Goal: Information Seeking & Learning: Check status

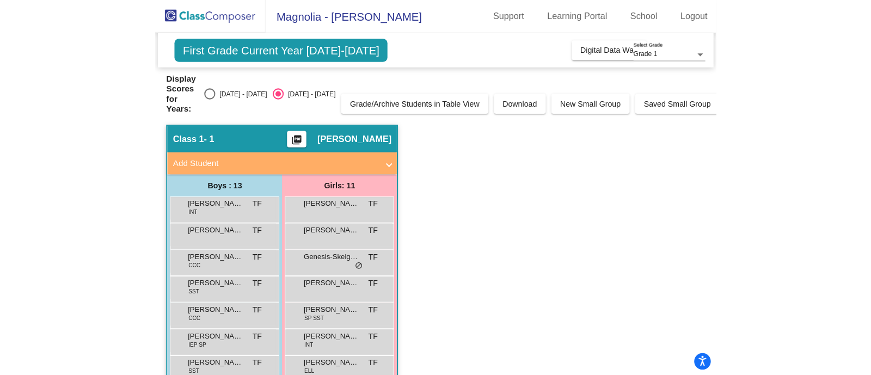
scroll to position [120, 0]
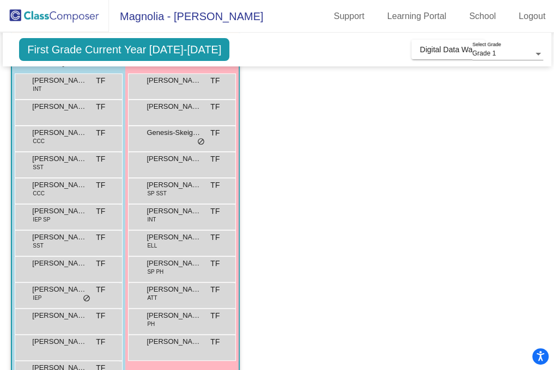
click at [407, 94] on app-classroom "Class 1 - 1 picture_as_pdf [PERSON_NAME] Flowers Add Student First Name Last Na…" at bounding box center [276, 217] width 531 height 428
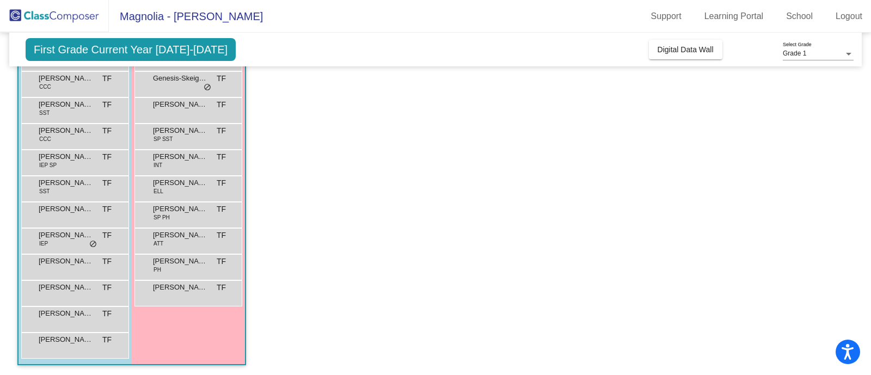
scroll to position [155, 0]
click at [79, 323] on div "[PERSON_NAME] TF lock do_not_disturb_alt" at bounding box center [74, 318] width 104 height 22
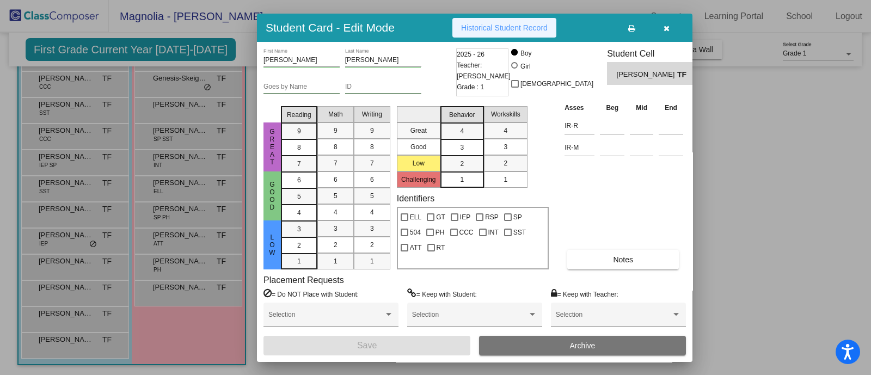
click at [486, 26] on span "Historical Student Record" at bounding box center [504, 27] width 87 height 9
click at [553, 27] on icon "button" at bounding box center [667, 28] width 6 height 8
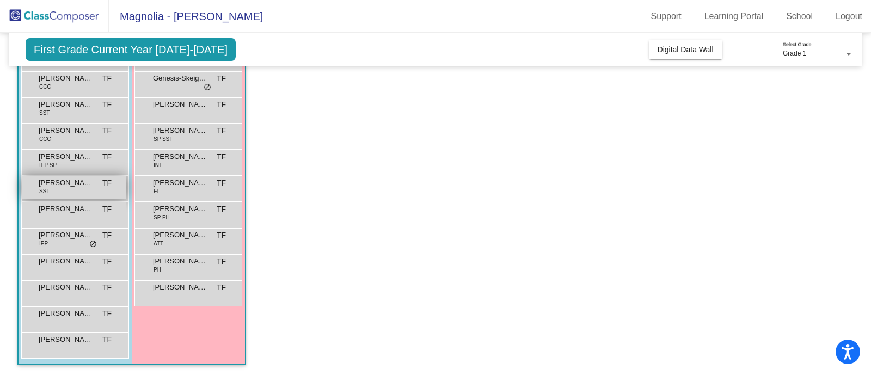
click at [76, 186] on span "[PERSON_NAME]" at bounding box center [66, 182] width 54 height 11
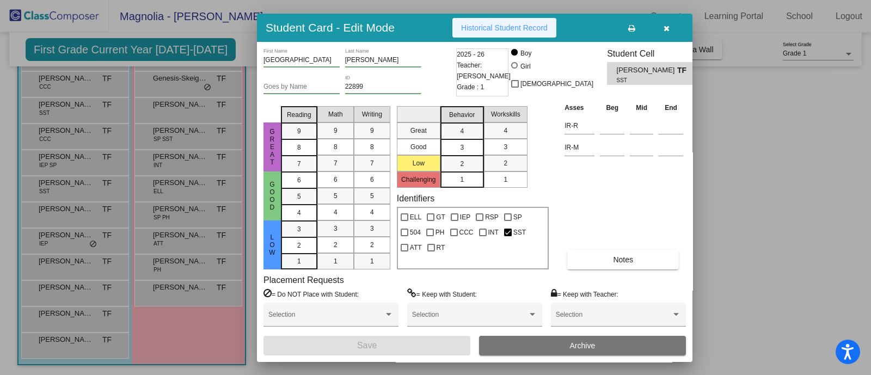
click at [487, 23] on span "Historical Student Record" at bounding box center [504, 27] width 87 height 9
click at [553, 29] on icon "button" at bounding box center [667, 28] width 6 height 8
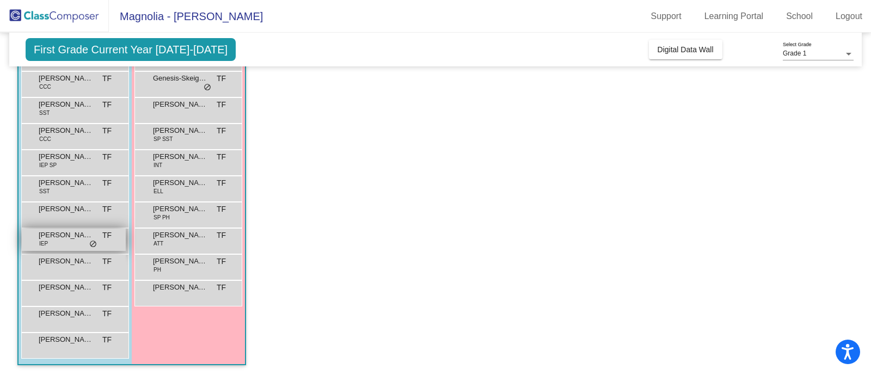
click at [73, 230] on span "[PERSON_NAME]" at bounding box center [66, 235] width 54 height 11
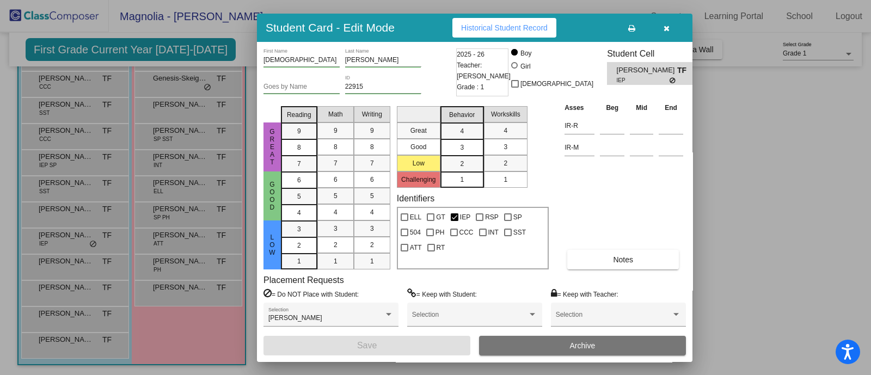
click at [479, 27] on span "Historical Student Record" at bounding box center [504, 27] width 87 height 9
click at [553, 32] on button "button" at bounding box center [666, 28] width 35 height 20
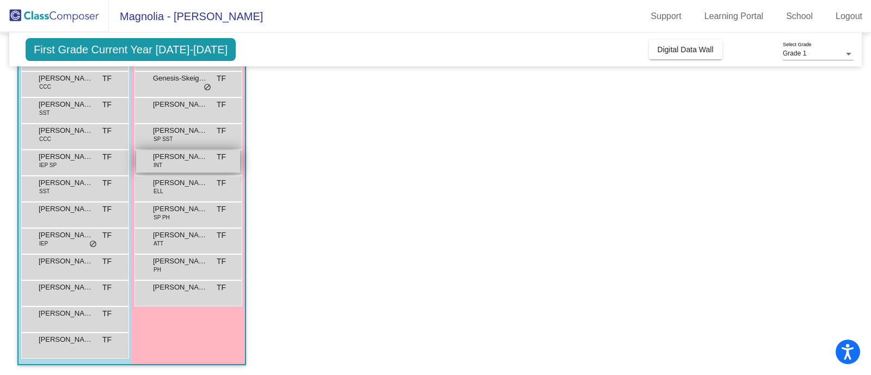
click at [164, 152] on span "[PERSON_NAME]" at bounding box center [180, 156] width 54 height 11
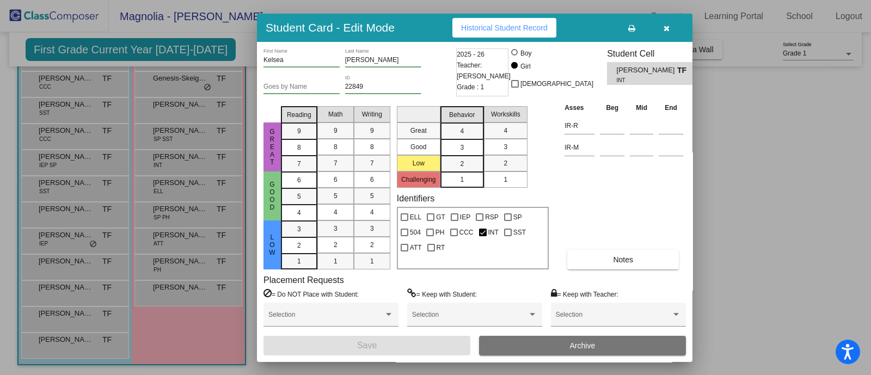
click at [488, 28] on span "Historical Student Record" at bounding box center [504, 27] width 87 height 9
click at [553, 27] on button "button" at bounding box center [666, 28] width 35 height 20
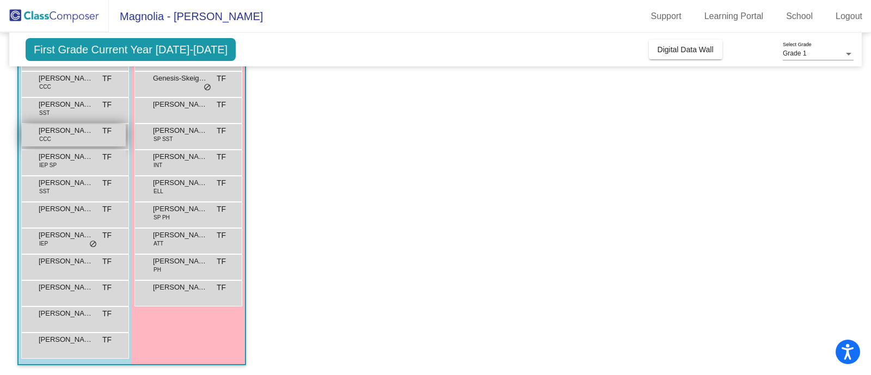
click at [56, 129] on span "[PERSON_NAME]" at bounding box center [66, 130] width 54 height 11
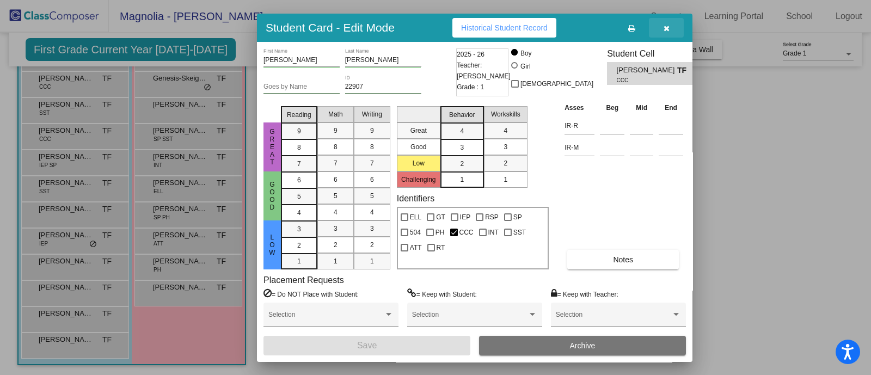
click at [553, 26] on button "button" at bounding box center [666, 28] width 35 height 20
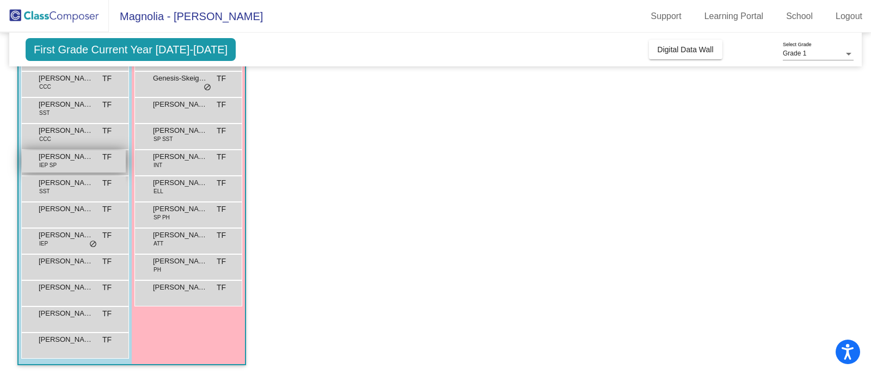
click at [59, 164] on div "[PERSON_NAME] IEP SP TF lock do_not_disturb_alt" at bounding box center [74, 161] width 104 height 22
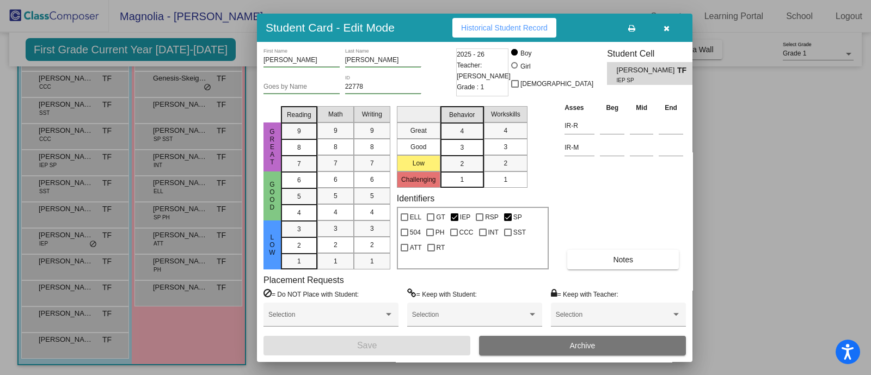
click at [493, 24] on span "Historical Student Record" at bounding box center [504, 27] width 87 height 9
click at [553, 26] on icon "button" at bounding box center [667, 28] width 6 height 8
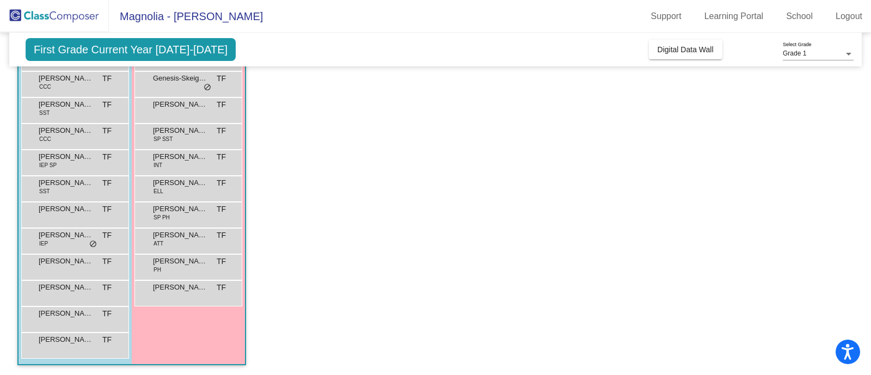
click at [404, 234] on app-classroom "Class 1 - 1 picture_as_pdf [PERSON_NAME] Flowers Add Student First Name Last Na…" at bounding box center [435, 162] width 836 height 428
click at [176, 84] on div "Genesis-Skeigh Price TF lock do_not_disturb_alt" at bounding box center [188, 83] width 104 height 22
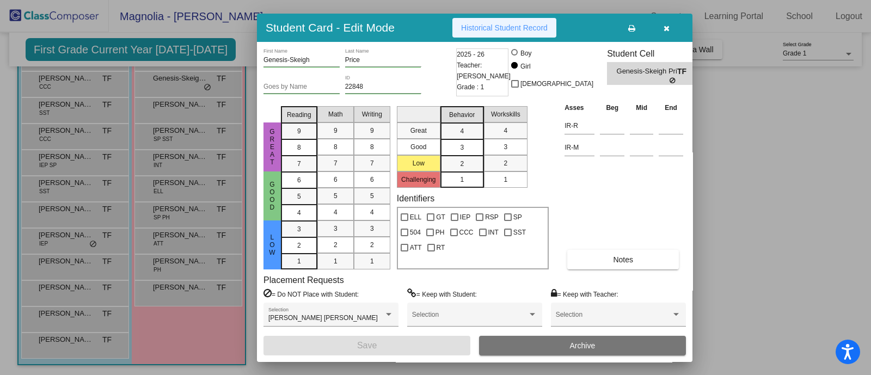
click at [500, 21] on button "Historical Student Record" at bounding box center [504, 28] width 104 height 20
click at [553, 31] on button "button" at bounding box center [666, 28] width 35 height 20
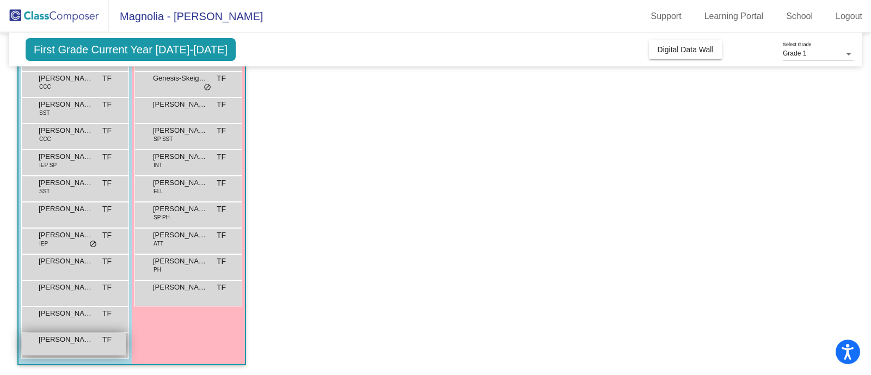
click at [91, 337] on span "[PERSON_NAME]" at bounding box center [66, 339] width 54 height 11
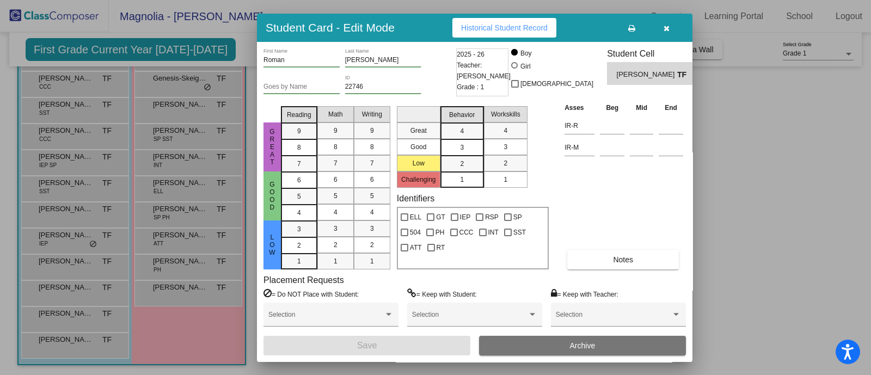
click at [491, 35] on button "Historical Student Record" at bounding box center [504, 28] width 104 height 20
click at [553, 30] on button "button" at bounding box center [666, 28] width 35 height 20
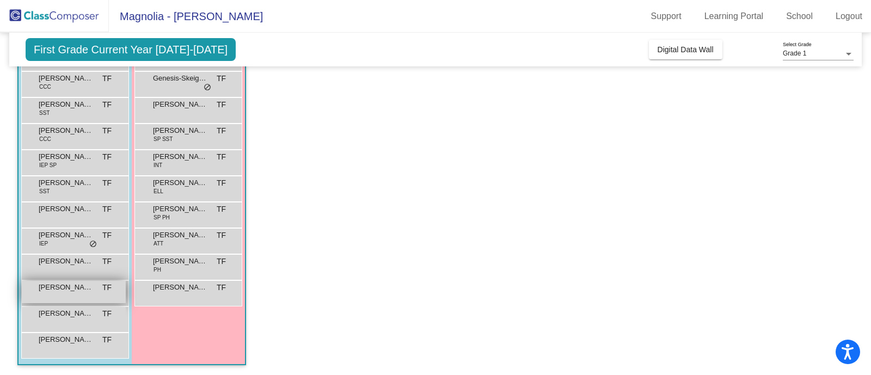
click at [69, 292] on div "[PERSON_NAME] TF lock do_not_disturb_alt" at bounding box center [74, 292] width 104 height 22
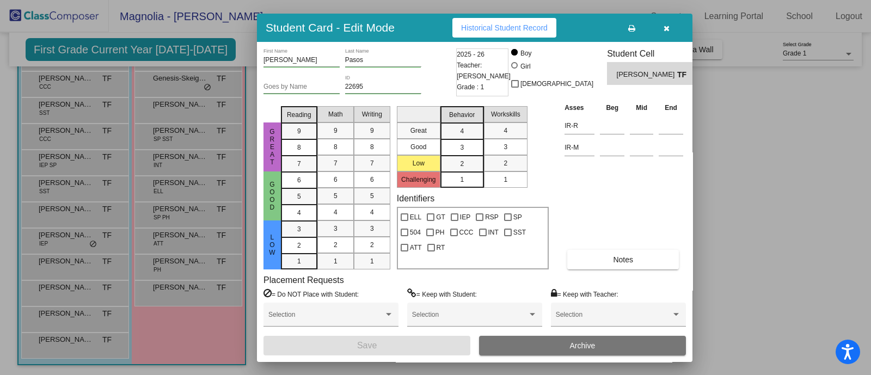
click at [498, 30] on span "Historical Student Record" at bounding box center [504, 27] width 87 height 9
click at [553, 21] on button "button" at bounding box center [666, 28] width 35 height 20
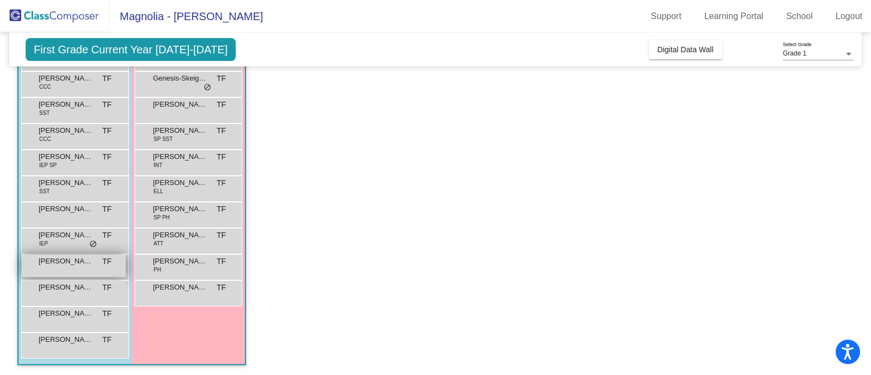
click at [83, 262] on span "[PERSON_NAME]" at bounding box center [66, 261] width 54 height 11
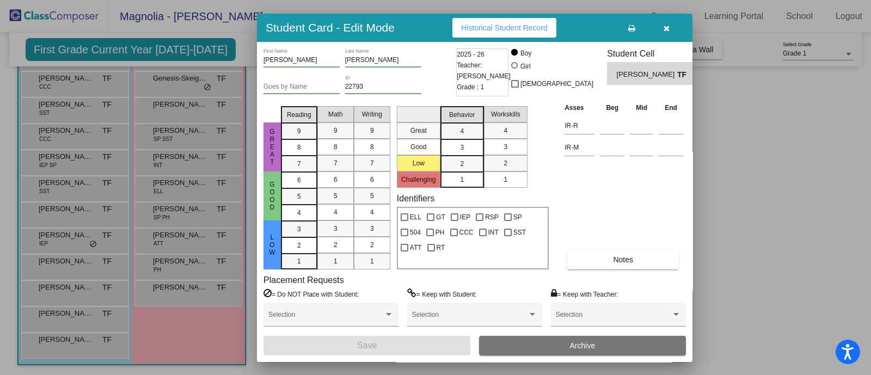
click at [470, 28] on span "Historical Student Record" at bounding box center [504, 27] width 87 height 9
click at [553, 30] on button "button" at bounding box center [666, 28] width 35 height 20
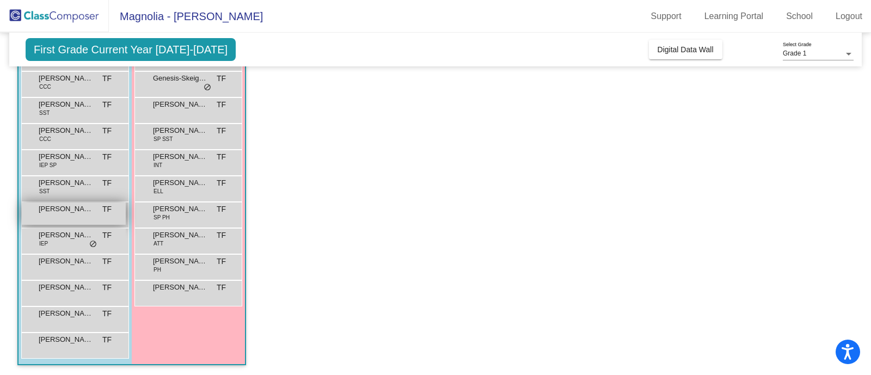
click at [67, 207] on span "[PERSON_NAME]" at bounding box center [66, 209] width 54 height 11
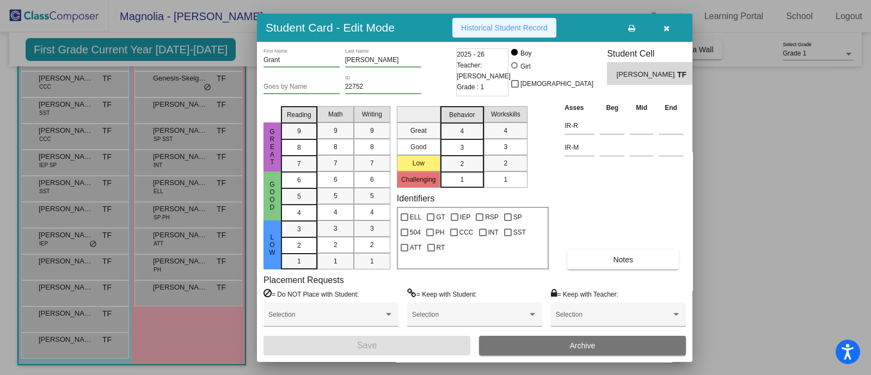
click at [493, 28] on span "Historical Student Record" at bounding box center [504, 27] width 87 height 9
click at [553, 30] on icon "button" at bounding box center [667, 28] width 6 height 8
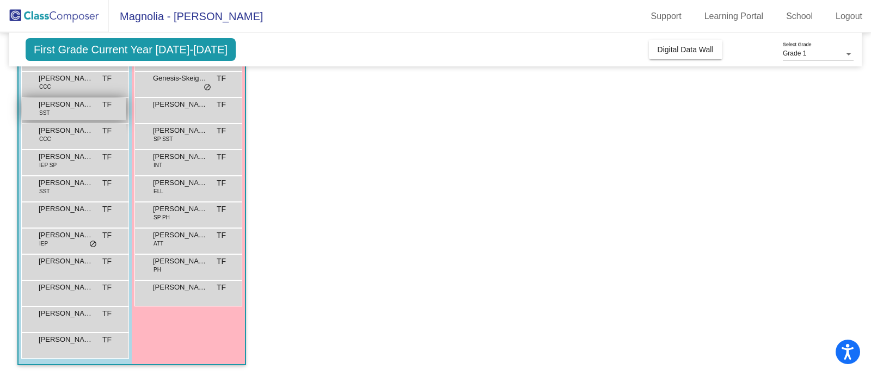
click at [53, 99] on span "[PERSON_NAME]" at bounding box center [66, 104] width 54 height 11
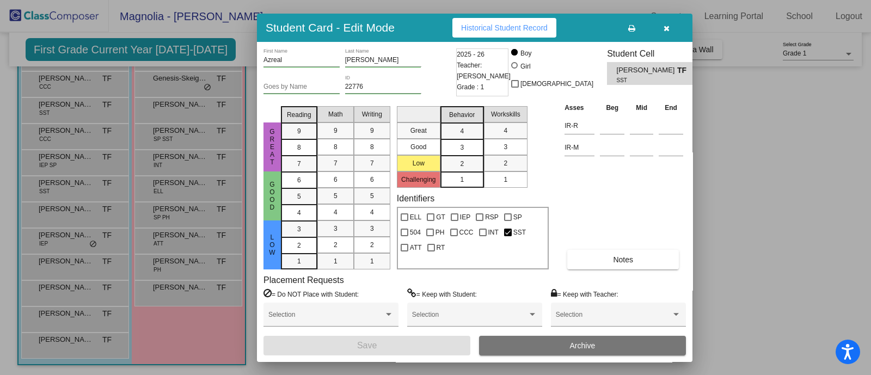
click at [493, 26] on span "Historical Student Record" at bounding box center [504, 27] width 87 height 9
click at [488, 26] on span "Historical Student Record" at bounding box center [504, 27] width 87 height 9
click at [553, 28] on icon "button" at bounding box center [667, 28] width 6 height 8
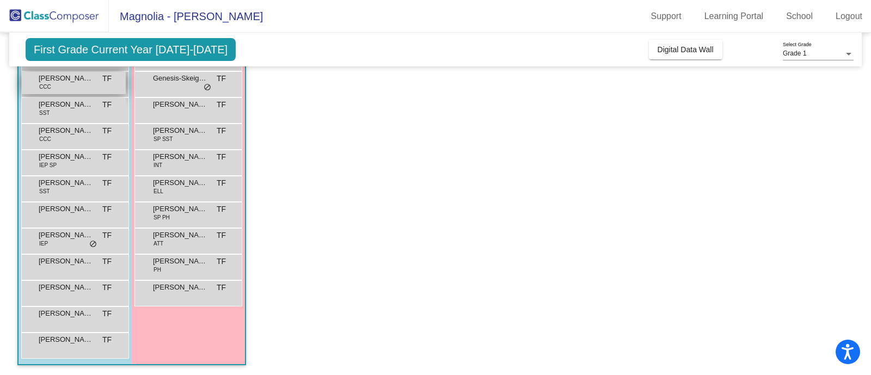
click at [64, 81] on span "[PERSON_NAME]" at bounding box center [66, 78] width 54 height 11
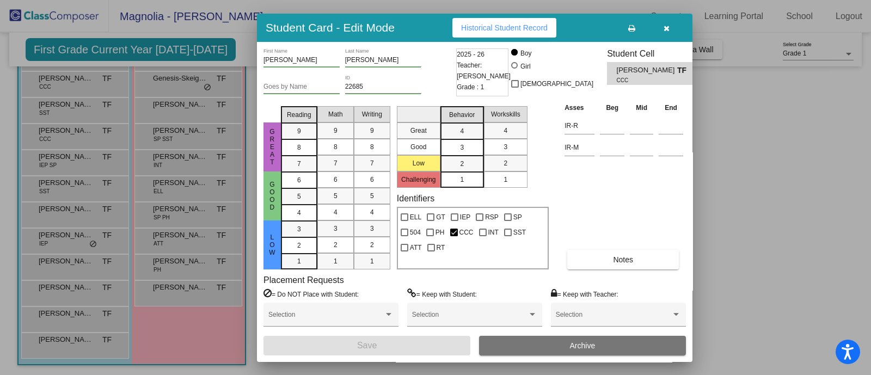
click at [487, 26] on span "Historical Student Record" at bounding box center [504, 27] width 87 height 9
click at [553, 24] on icon "button" at bounding box center [667, 28] width 6 height 8
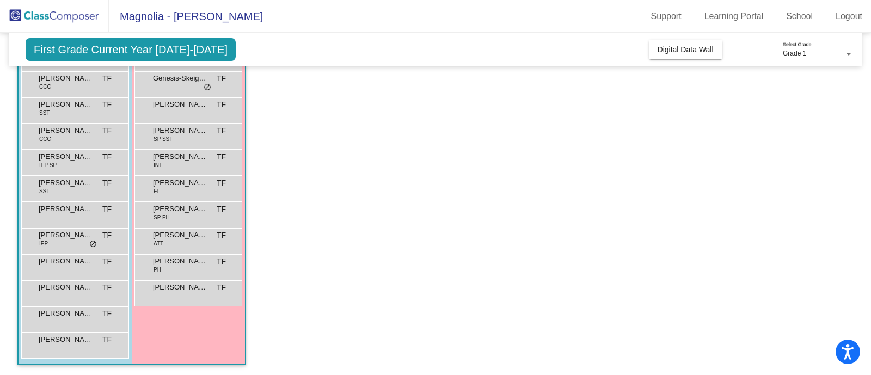
click at [325, 157] on app-classroom "Class 1 - 1 picture_as_pdf [PERSON_NAME] Flowers Add Student First Name Last Na…" at bounding box center [435, 162] width 836 height 428
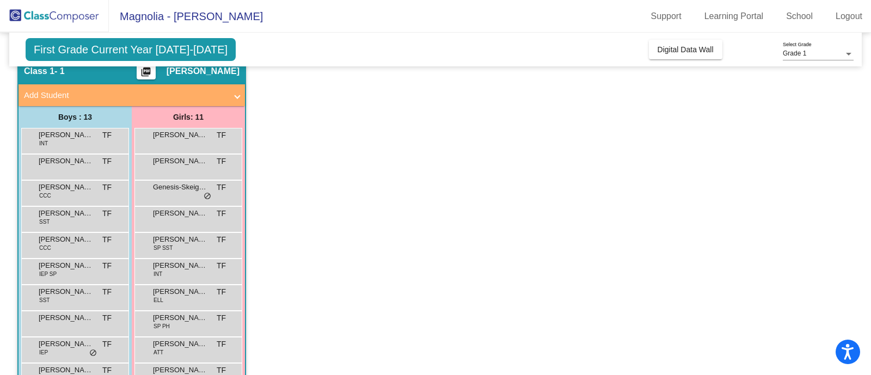
scroll to position [19, 0]
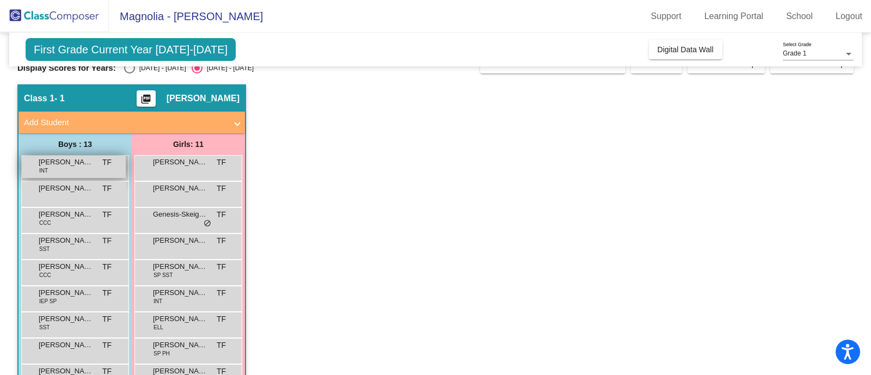
click at [52, 162] on span "[PERSON_NAME]" at bounding box center [66, 162] width 54 height 11
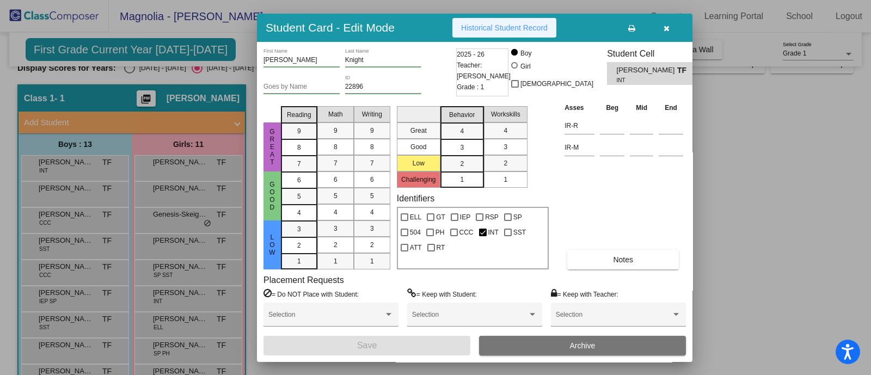
click at [484, 26] on span "Historical Student Record" at bounding box center [504, 27] width 87 height 9
click at [553, 22] on button "button" at bounding box center [666, 28] width 35 height 20
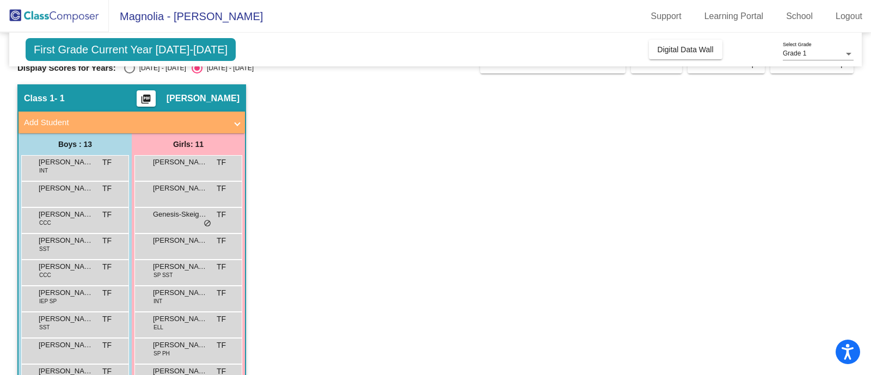
click at [467, 204] on app-classroom "Class 1 - 1 picture_as_pdf [PERSON_NAME] Flowers Add Student First Name Last Na…" at bounding box center [435, 298] width 836 height 428
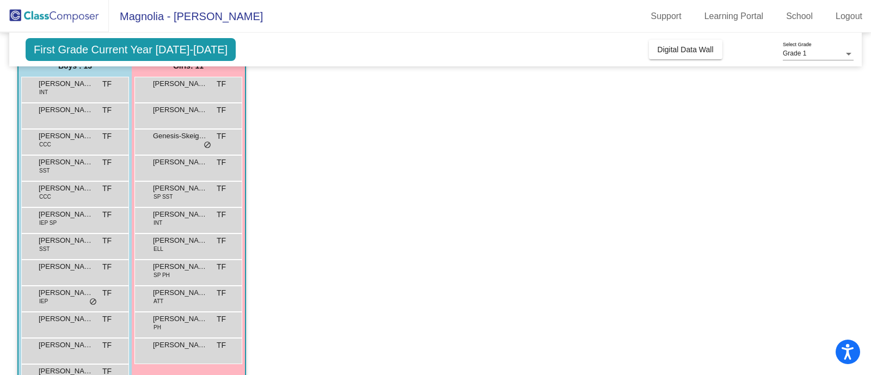
scroll to position [101, 0]
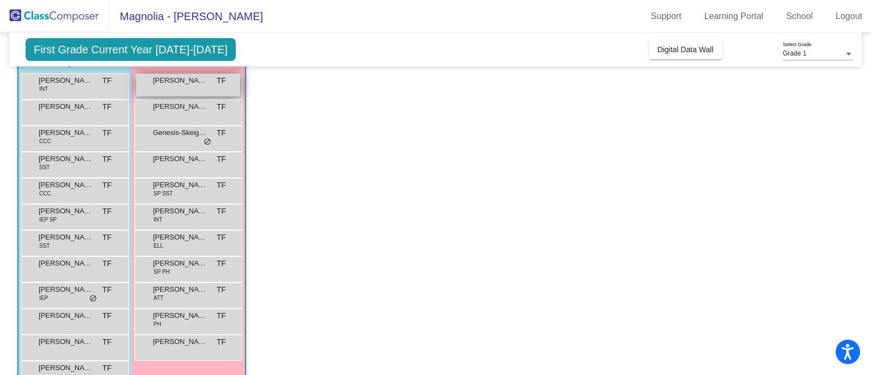
click at [186, 89] on div "[PERSON_NAME] [PERSON_NAME] lock do_not_disturb_alt" at bounding box center [188, 85] width 104 height 22
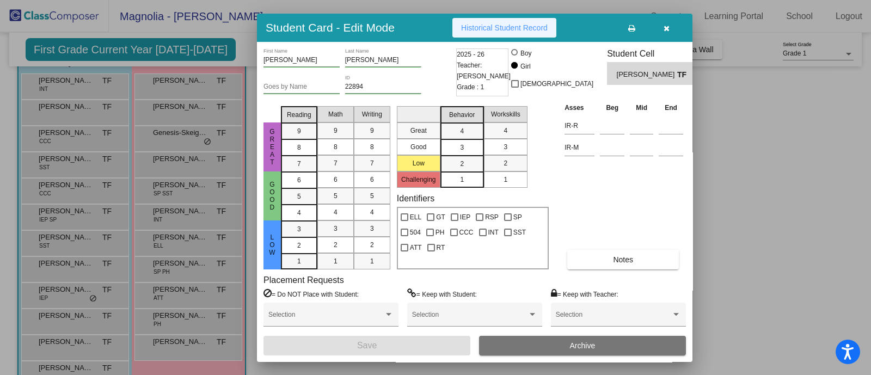
click at [477, 32] on button "Historical Student Record" at bounding box center [504, 28] width 104 height 20
click at [553, 29] on button "button" at bounding box center [666, 28] width 35 height 20
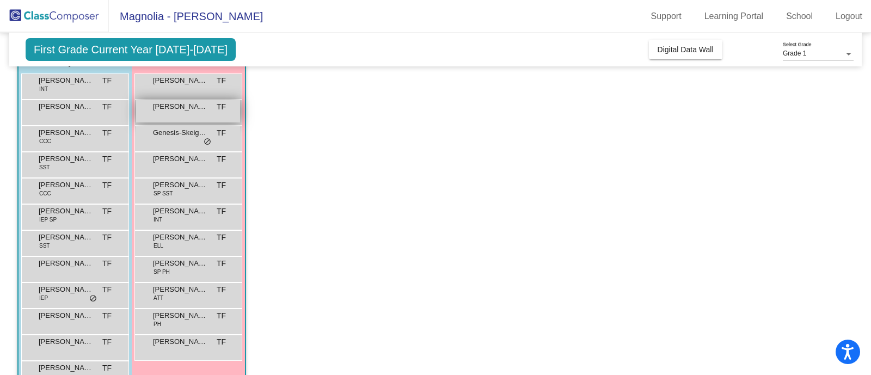
click at [154, 114] on div "[PERSON_NAME] TF lock do_not_disturb_alt" at bounding box center [188, 111] width 104 height 22
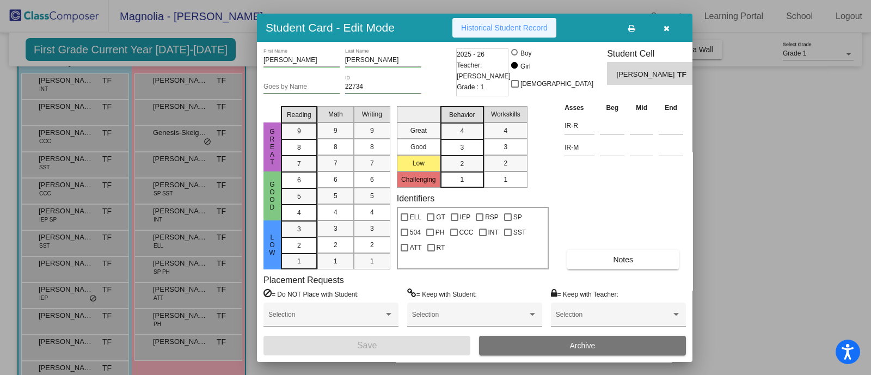
click at [476, 23] on span "Historical Student Record" at bounding box center [504, 27] width 87 height 9
click at [553, 25] on button "button" at bounding box center [666, 28] width 35 height 20
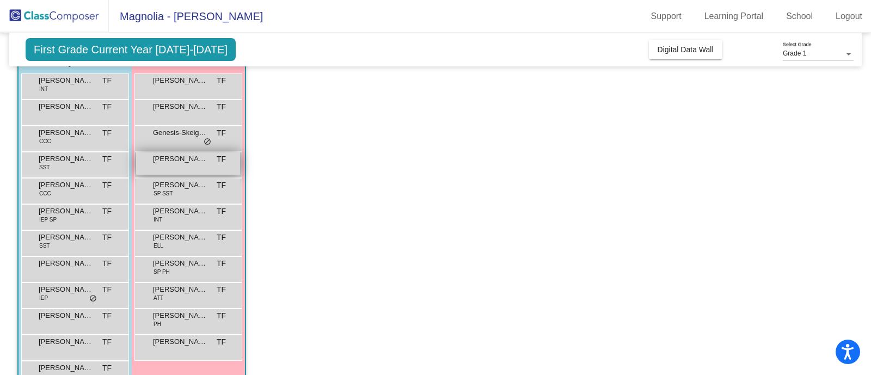
click at [173, 162] on span "[PERSON_NAME]" at bounding box center [180, 158] width 54 height 11
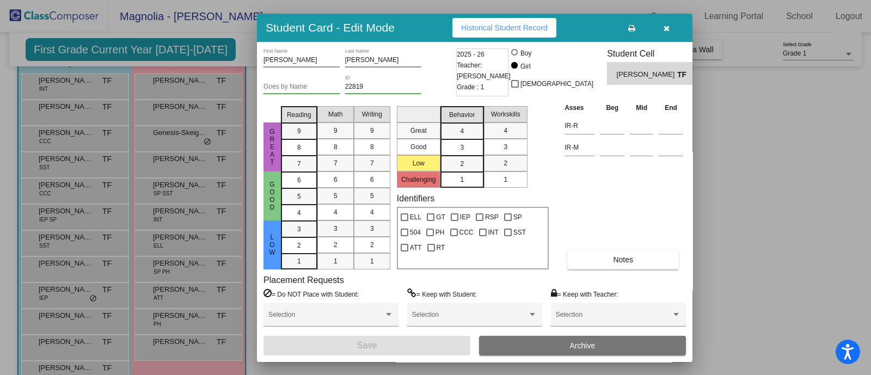
click at [476, 24] on span "Historical Student Record" at bounding box center [504, 27] width 87 height 9
click at [553, 26] on icon "button" at bounding box center [667, 28] width 6 height 8
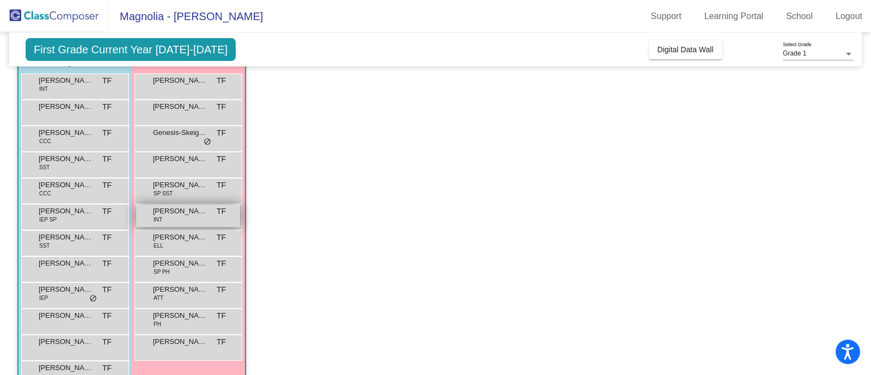
click at [176, 216] on div "[PERSON_NAME] INT TF lock do_not_disturb_alt" at bounding box center [188, 216] width 104 height 22
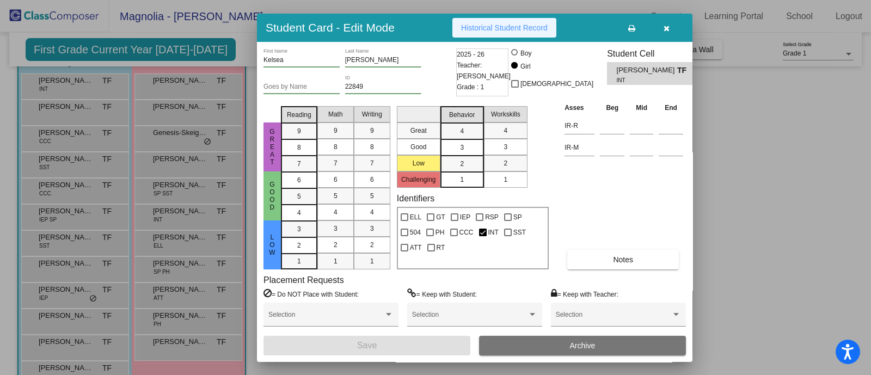
click at [487, 29] on span "Historical Student Record" at bounding box center [504, 27] width 87 height 9
click at [553, 20] on button "button" at bounding box center [666, 28] width 35 height 20
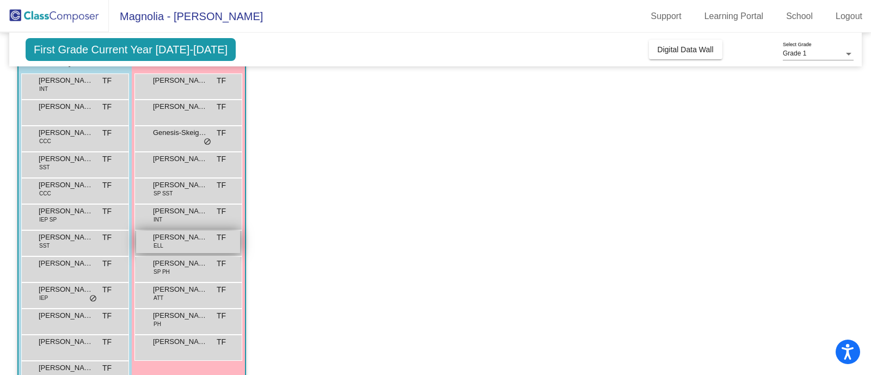
click at [157, 236] on span "[PERSON_NAME]" at bounding box center [180, 237] width 54 height 11
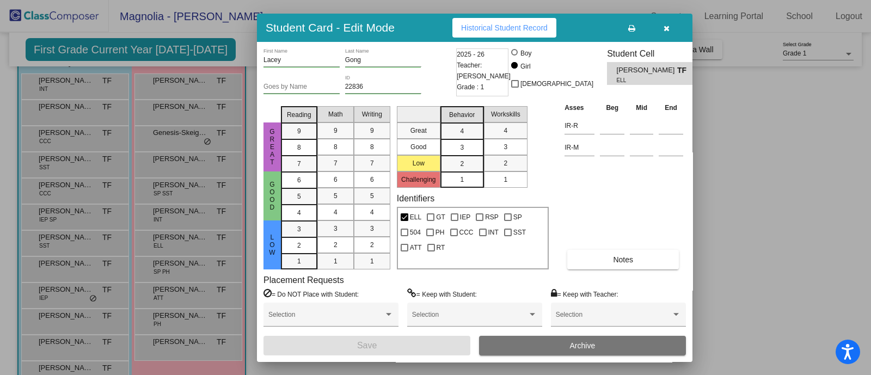
click at [486, 26] on span "Historical Student Record" at bounding box center [504, 27] width 87 height 9
click at [553, 26] on button "button" at bounding box center [666, 28] width 35 height 20
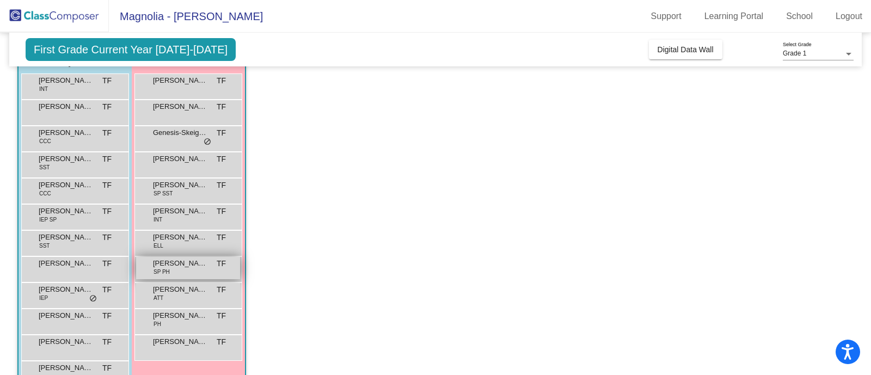
click at [192, 274] on div "[PERSON_NAME] St [PERSON_NAME] SP PH TF lock do_not_disturb_alt" at bounding box center [188, 268] width 104 height 22
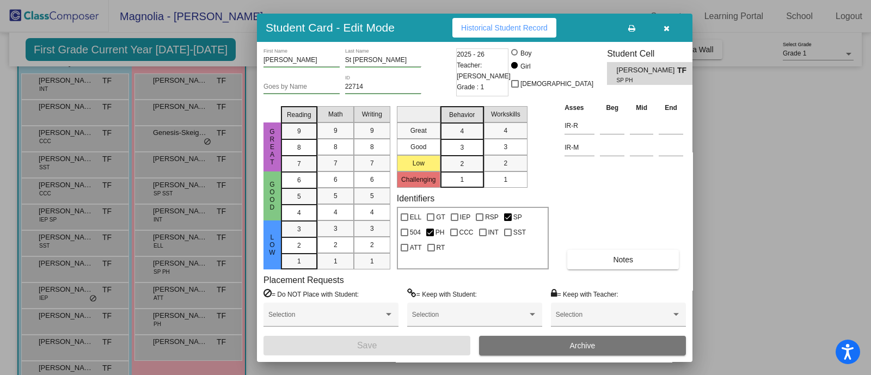
click at [487, 25] on span "Historical Student Record" at bounding box center [504, 27] width 87 height 9
click at [553, 34] on button "button" at bounding box center [666, 28] width 35 height 20
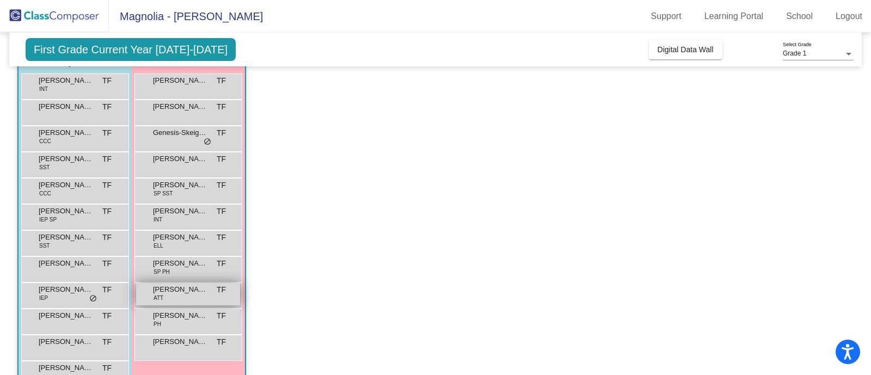
click at [178, 286] on span "[PERSON_NAME]" at bounding box center [180, 289] width 54 height 11
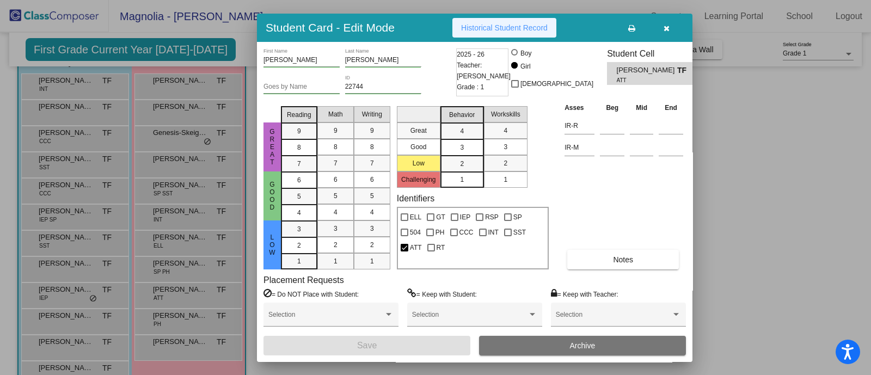
click at [512, 26] on span "Historical Student Record" at bounding box center [504, 27] width 87 height 9
click at [553, 26] on icon "button" at bounding box center [667, 28] width 6 height 8
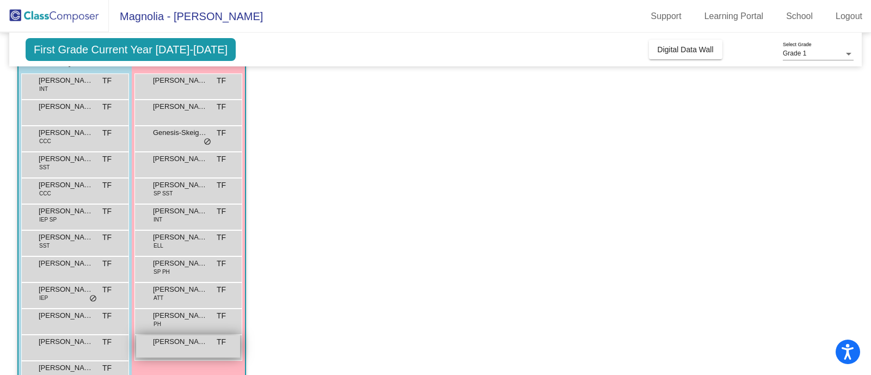
click at [182, 344] on span "[PERSON_NAME]" at bounding box center [180, 341] width 54 height 11
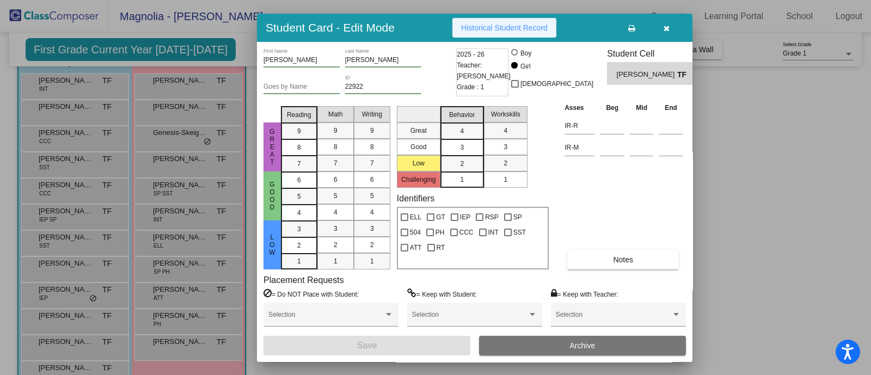
click at [479, 28] on span "Historical Student Record" at bounding box center [504, 27] width 87 height 9
click at [553, 29] on button "button" at bounding box center [666, 28] width 35 height 20
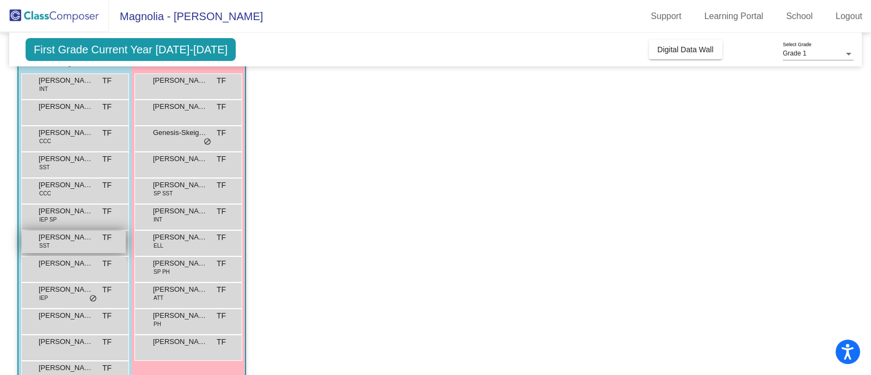
click at [69, 237] on span "[PERSON_NAME]" at bounding box center [66, 237] width 54 height 11
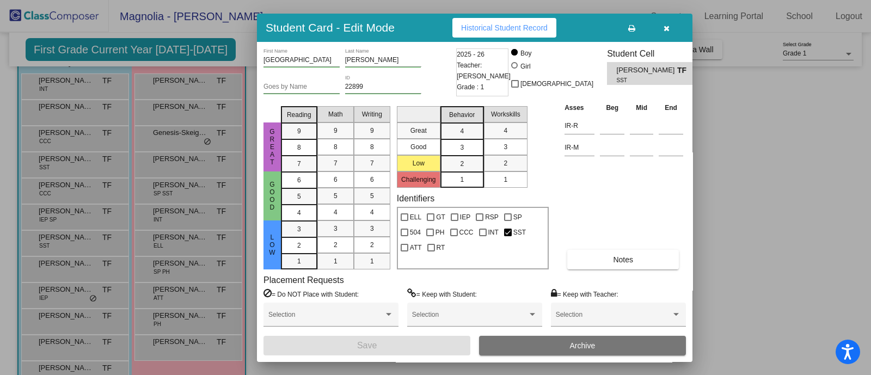
click at [465, 28] on span "Historical Student Record" at bounding box center [504, 27] width 87 height 9
click at [553, 27] on icon "button" at bounding box center [667, 28] width 6 height 8
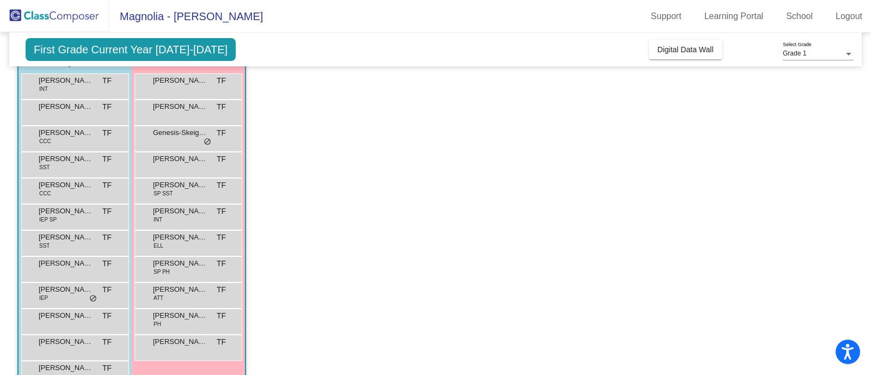
click at [69, 281] on div "[PERSON_NAME] TF lock do_not_disturb_alt" at bounding box center [75, 269] width 108 height 26
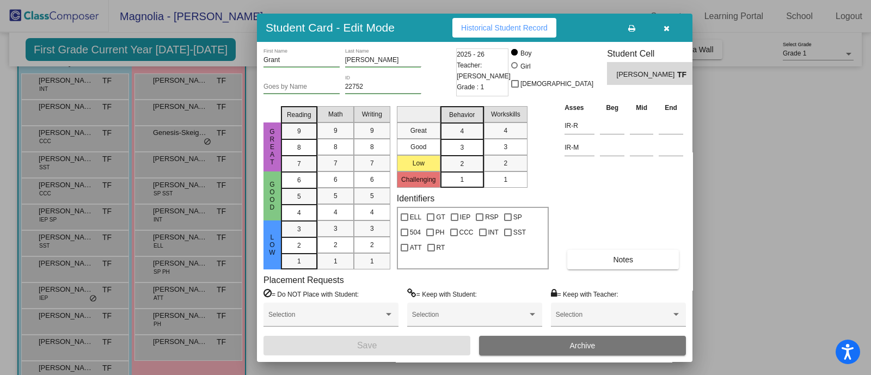
click at [484, 19] on button "Historical Student Record" at bounding box center [504, 28] width 104 height 20
click at [553, 20] on button "button" at bounding box center [666, 28] width 35 height 20
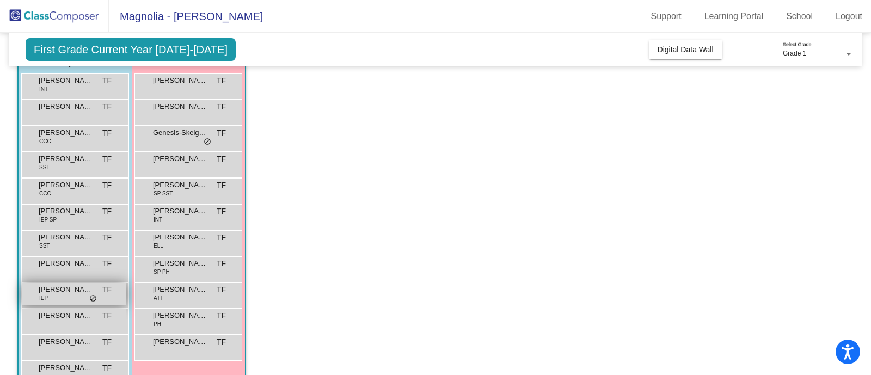
click at [57, 290] on span "[PERSON_NAME]" at bounding box center [66, 289] width 54 height 11
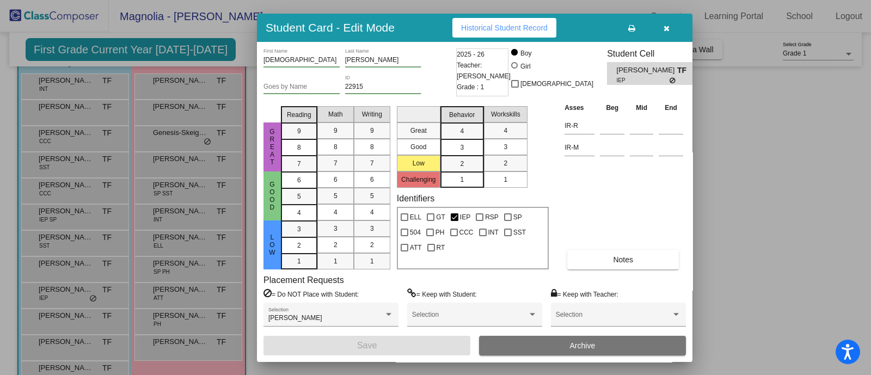
click at [498, 28] on span "Historical Student Record" at bounding box center [504, 27] width 87 height 9
click at [553, 24] on icon "button" at bounding box center [667, 28] width 6 height 8
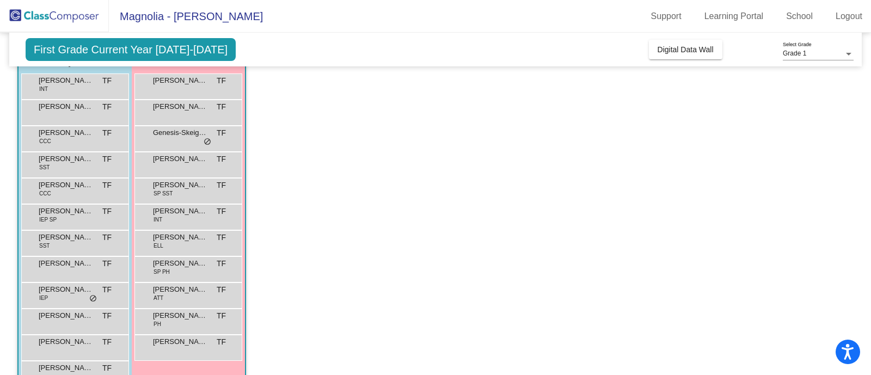
click at [299, 177] on app-classroom "Class 1 - 1 picture_as_pdf [PERSON_NAME] Flowers Add Student First Name Last Na…" at bounding box center [435, 217] width 836 height 428
click at [172, 244] on div "[PERSON_NAME] [PERSON_NAME] lock do_not_disturb_alt" at bounding box center [188, 242] width 104 height 22
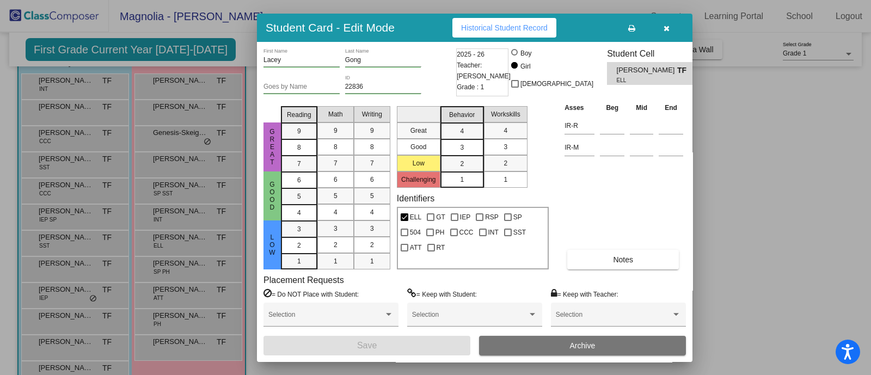
drag, startPoint x: 480, startPoint y: 33, endPoint x: 482, endPoint y: 49, distance: 15.9
click at [482, 38] on button "Historical Student Record" at bounding box center [504, 28] width 104 height 20
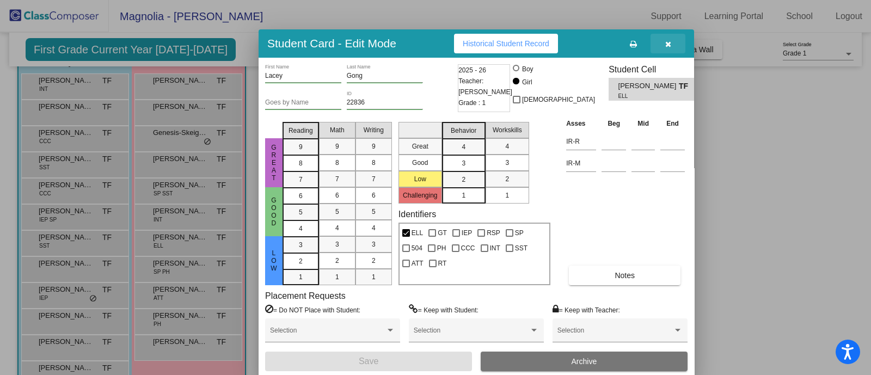
click at [553, 47] on button "button" at bounding box center [667, 44] width 35 height 20
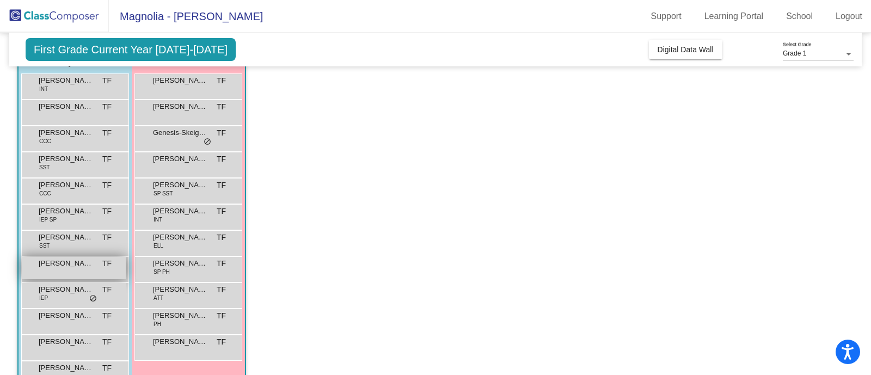
click at [82, 272] on div "[PERSON_NAME] TF lock do_not_disturb_alt" at bounding box center [74, 268] width 104 height 22
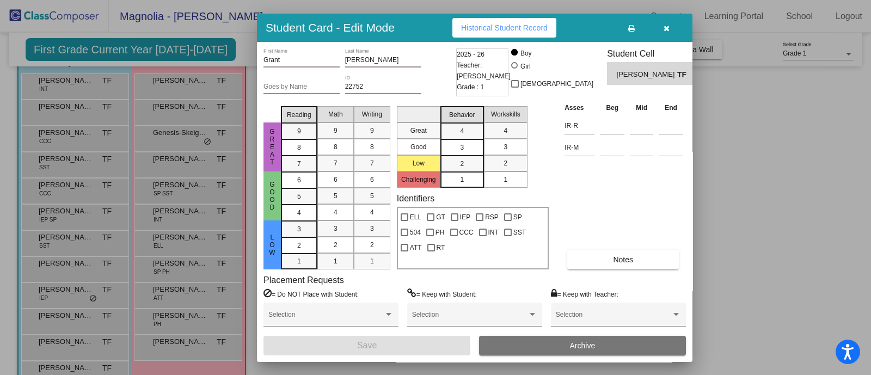
click at [471, 23] on span "Historical Student Record" at bounding box center [504, 27] width 87 height 9
drag, startPoint x: 665, startPoint y: 30, endPoint x: 667, endPoint y: 20, distance: 9.9
click at [553, 20] on button "button" at bounding box center [666, 28] width 35 height 20
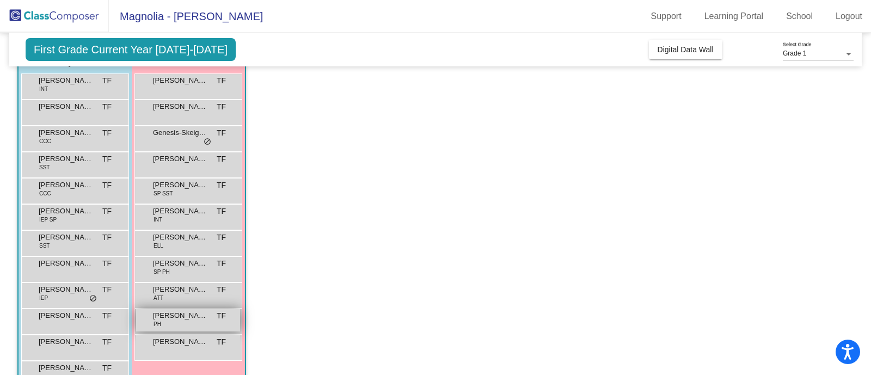
click at [164, 323] on div "[PERSON_NAME] PH TF lock do_not_disturb_alt" at bounding box center [188, 320] width 104 height 22
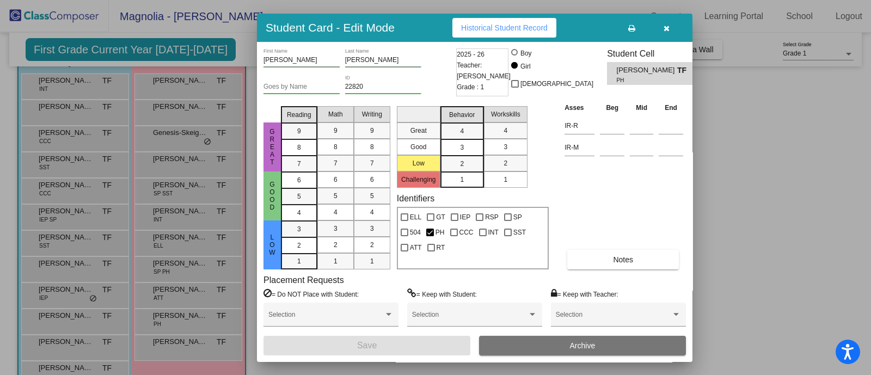
click at [519, 28] on span "Historical Student Record" at bounding box center [504, 27] width 87 height 9
click at [553, 32] on button "button" at bounding box center [666, 28] width 35 height 20
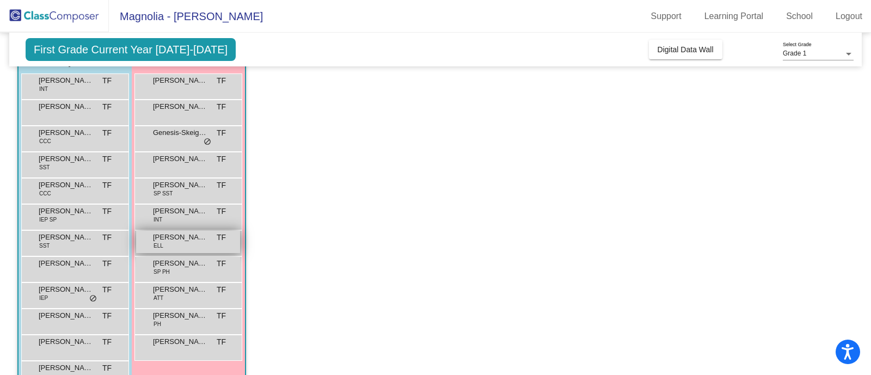
click at [182, 234] on span "[PERSON_NAME]" at bounding box center [180, 237] width 54 height 11
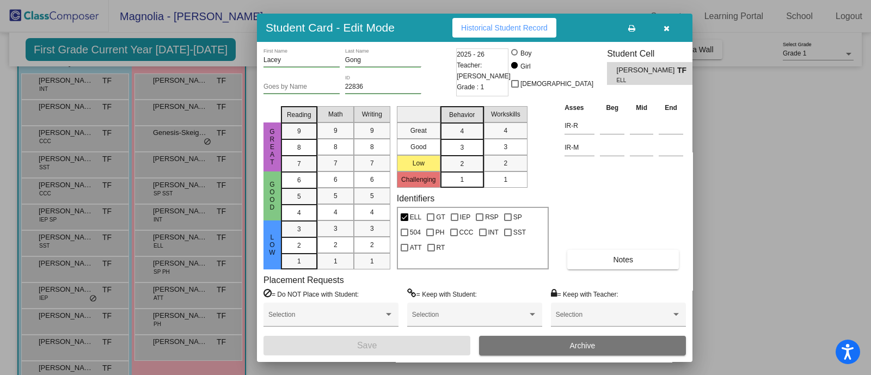
click at [485, 30] on span "Historical Student Record" at bounding box center [504, 27] width 87 height 9
click at [553, 21] on button "button" at bounding box center [666, 28] width 35 height 20
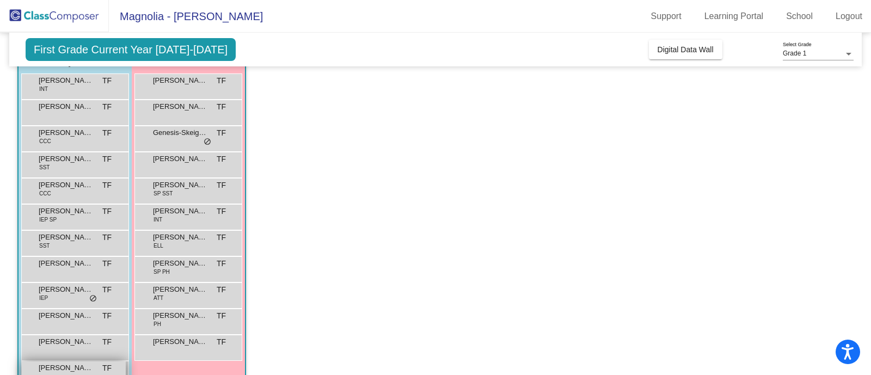
click at [53, 369] on span "[PERSON_NAME]" at bounding box center [66, 368] width 54 height 11
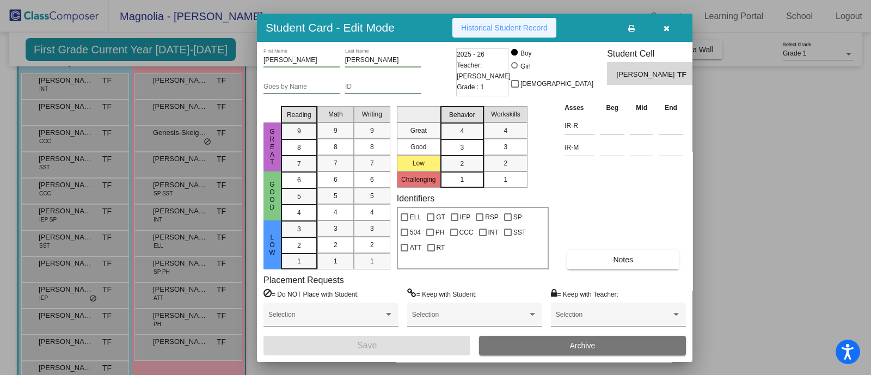
click at [481, 31] on span "Historical Student Record" at bounding box center [504, 27] width 87 height 9
click at [553, 32] on button "button" at bounding box center [666, 28] width 35 height 20
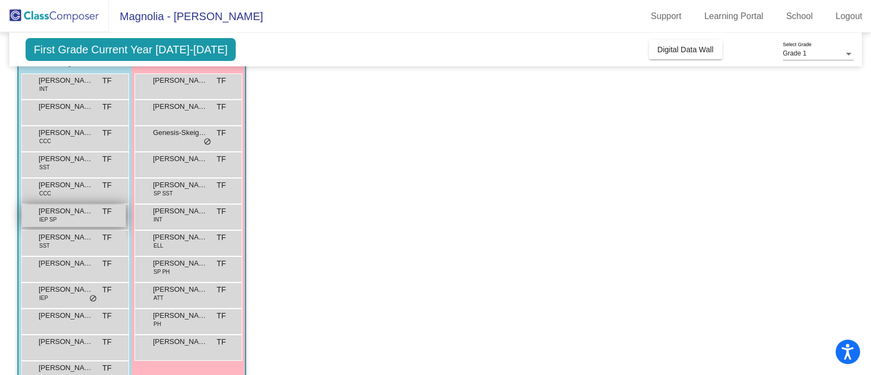
click at [60, 216] on div "[PERSON_NAME] IEP SP TF lock do_not_disturb_alt" at bounding box center [74, 216] width 104 height 22
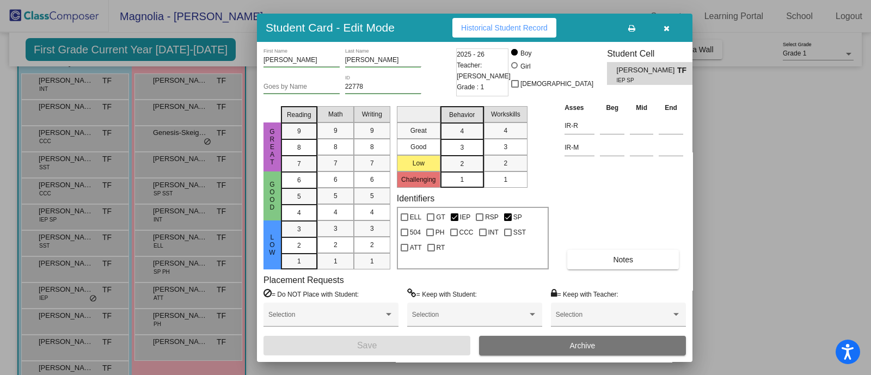
click at [473, 26] on span "Historical Student Record" at bounding box center [504, 27] width 87 height 9
click at [553, 22] on button "button" at bounding box center [666, 28] width 35 height 20
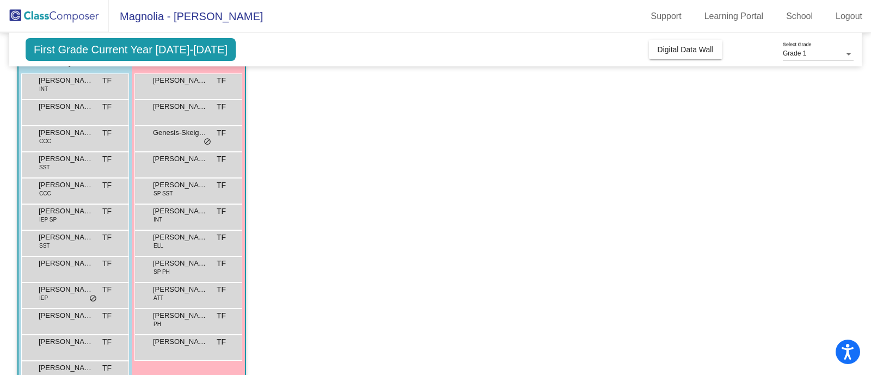
click at [400, 200] on app-classroom "Class 1 - 1 picture_as_pdf [PERSON_NAME] Flowers Add Student First Name Last Na…" at bounding box center [435, 217] width 836 height 428
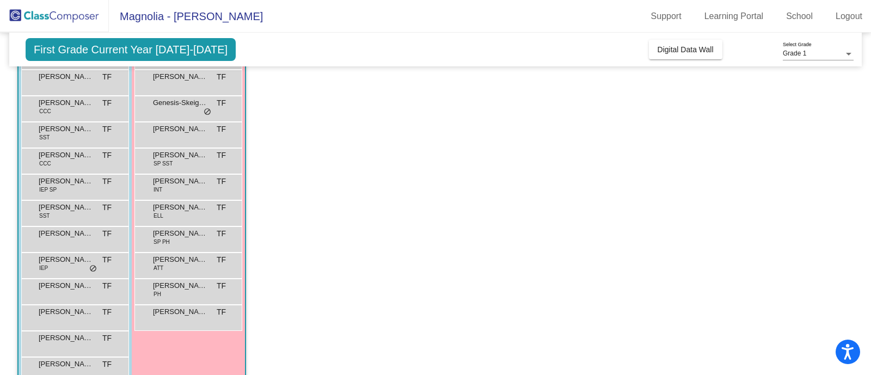
scroll to position [128, 0]
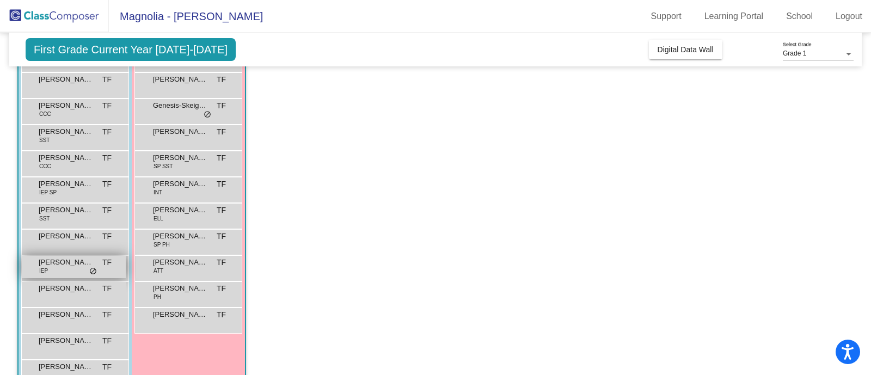
click at [54, 265] on span "[PERSON_NAME]" at bounding box center [66, 262] width 54 height 11
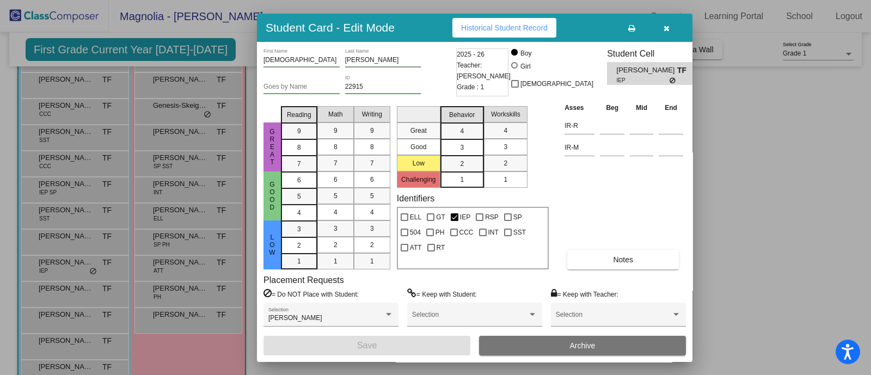
click at [477, 28] on span "Historical Student Record" at bounding box center [504, 27] width 87 height 9
click at [553, 25] on icon "button" at bounding box center [667, 28] width 6 height 8
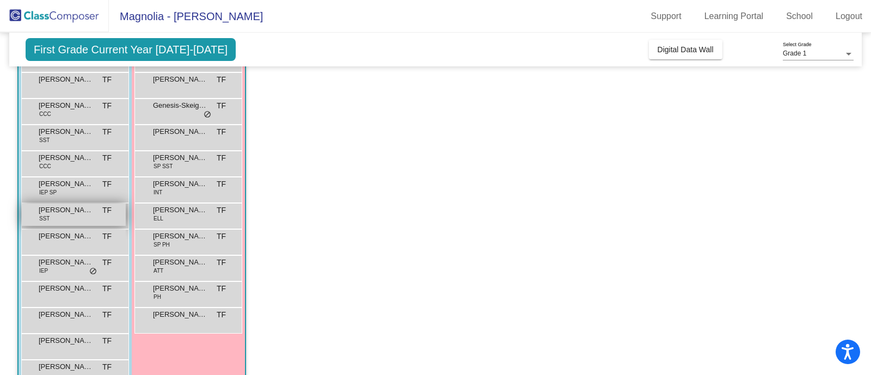
click at [53, 214] on span "[PERSON_NAME]" at bounding box center [66, 210] width 54 height 11
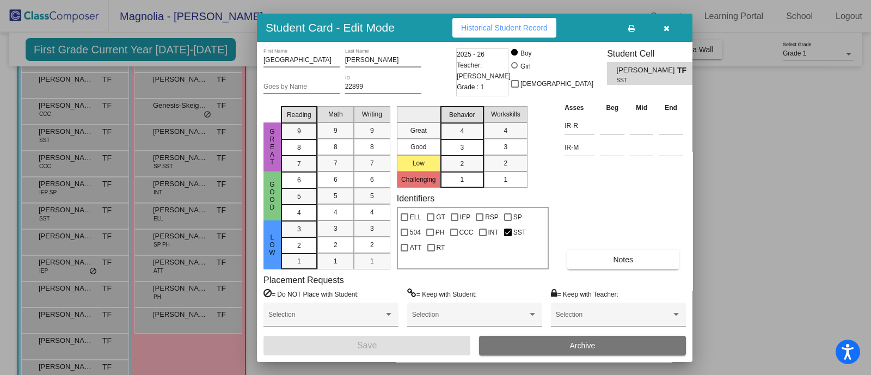
click at [471, 32] on button "Historical Student Record" at bounding box center [504, 28] width 104 height 20
click at [553, 23] on span "button" at bounding box center [667, 27] width 6 height 9
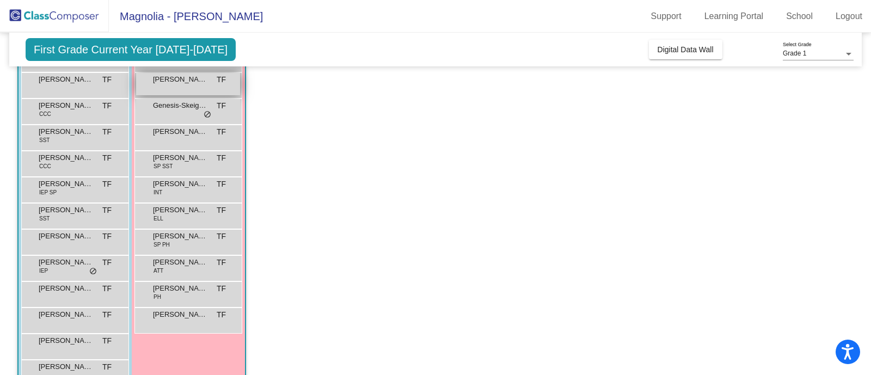
click at [164, 83] on span "[PERSON_NAME]" at bounding box center [180, 79] width 54 height 11
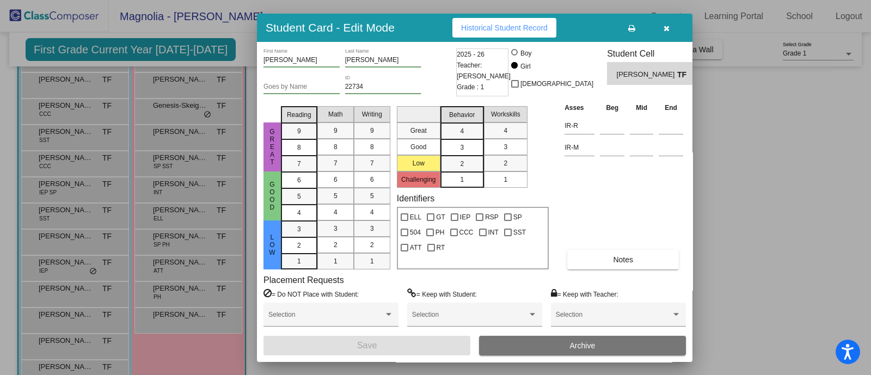
click at [496, 18] on button "Historical Student Record" at bounding box center [504, 28] width 104 height 20
click at [553, 26] on button "button" at bounding box center [666, 28] width 35 height 20
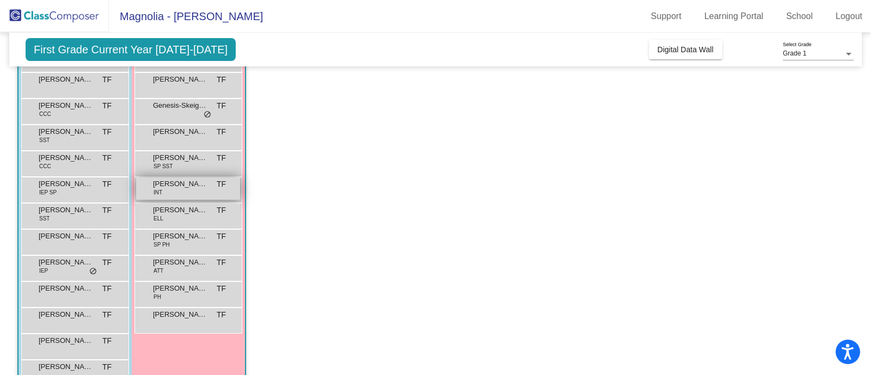
click at [174, 186] on span "[PERSON_NAME]" at bounding box center [180, 184] width 54 height 11
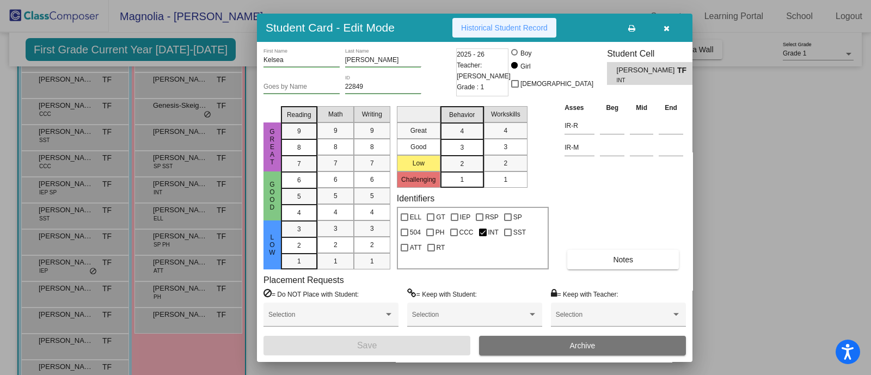
click at [506, 20] on button "Historical Student Record" at bounding box center [504, 28] width 104 height 20
click at [553, 23] on button "button" at bounding box center [666, 28] width 35 height 20
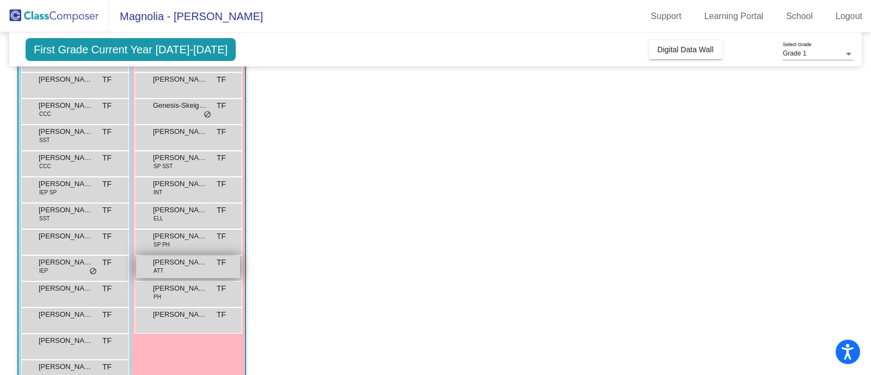
click at [174, 265] on span "[PERSON_NAME]" at bounding box center [180, 262] width 54 height 11
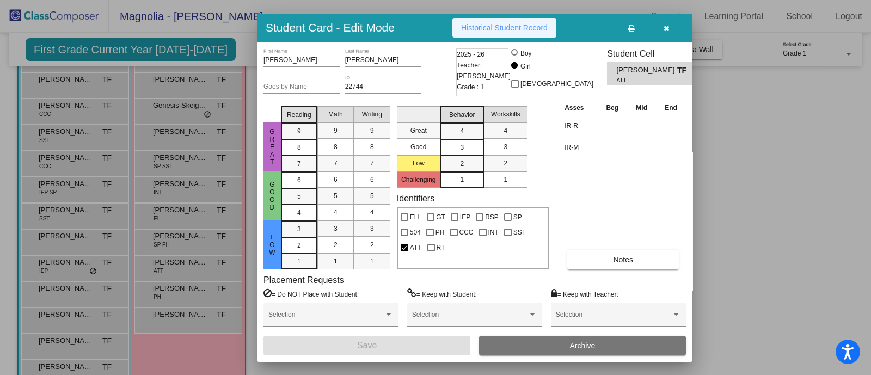
click at [525, 26] on span "Historical Student Record" at bounding box center [504, 27] width 87 height 9
drag, startPoint x: 664, startPoint y: 28, endPoint x: 673, endPoint y: 28, distance: 8.7
click at [553, 28] on button "button" at bounding box center [666, 28] width 35 height 20
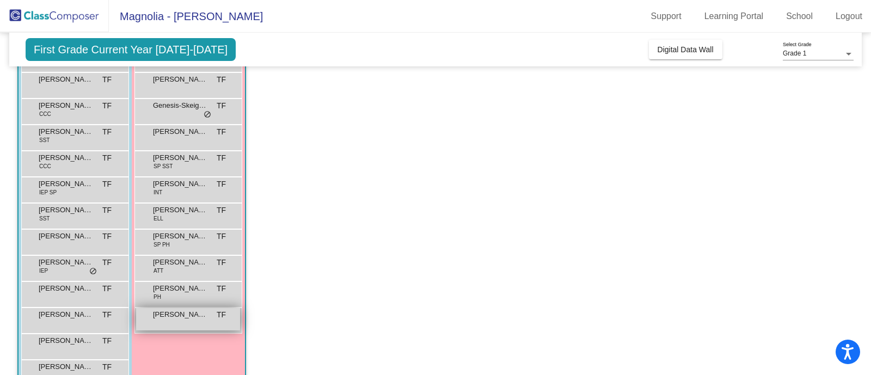
click at [176, 322] on div "[PERSON_NAME] TF lock do_not_disturb_alt" at bounding box center [188, 319] width 104 height 22
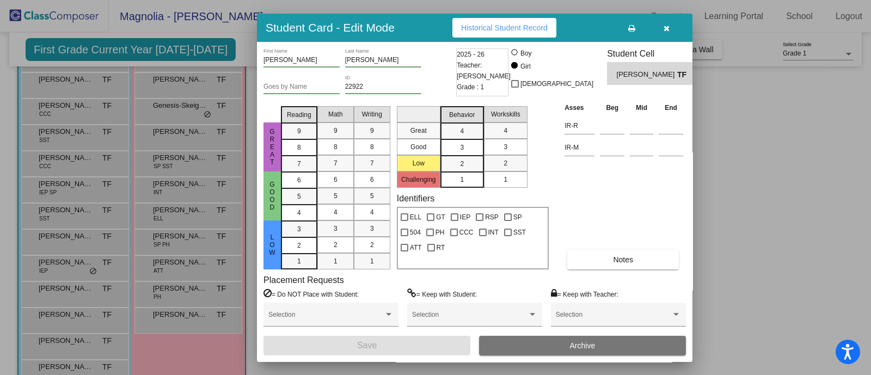
click at [484, 21] on button "Historical Student Record" at bounding box center [504, 28] width 104 height 20
click at [553, 24] on icon "button" at bounding box center [667, 28] width 6 height 8
